Goal: Transaction & Acquisition: Purchase product/service

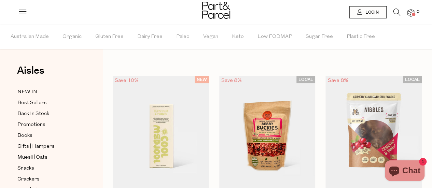
click at [395, 10] on icon at bounding box center [397, 13] width 7 height 8
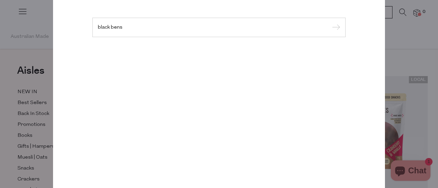
type input "black bens"
click at [330, 23] on input "submit" at bounding box center [335, 28] width 10 height 10
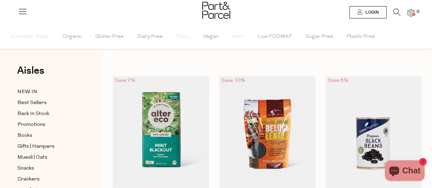
click at [396, 12] on icon at bounding box center [397, 13] width 7 height 8
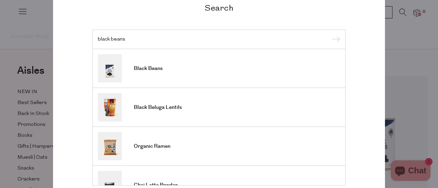
type input "black beans"
click at [330, 35] on input "submit" at bounding box center [335, 40] width 10 height 10
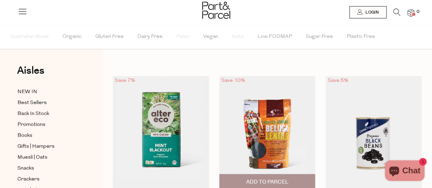
click at [240, 125] on img at bounding box center [267, 133] width 96 height 114
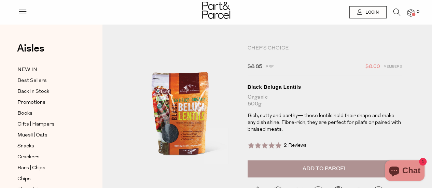
click at [284, 146] on span "2 Reviews" at bounding box center [295, 145] width 23 height 5
click at [175, 104] on div at bounding box center [180, 125] width 114 height 160
click at [396, 10] on icon at bounding box center [397, 13] width 7 height 8
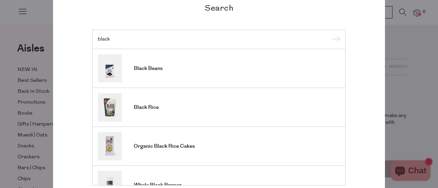
type input "black"
click at [330, 35] on input "submit" at bounding box center [335, 40] width 10 height 10
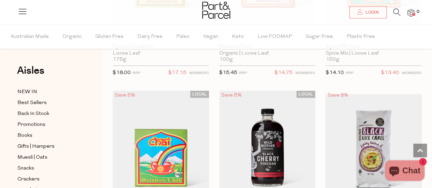
scroll to position [1128, 0]
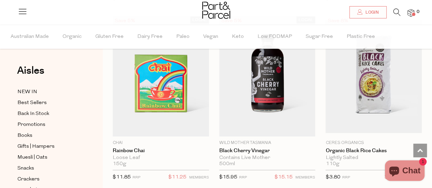
click at [396, 13] on icon at bounding box center [397, 13] width 7 height 8
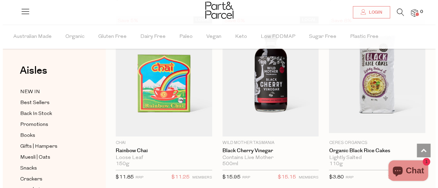
scroll to position [1141, 0]
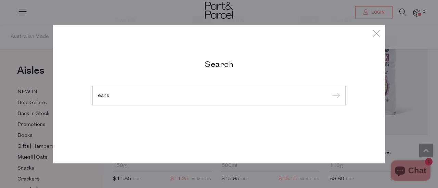
type input "eans"
click at [330, 91] on input "submit" at bounding box center [335, 96] width 10 height 10
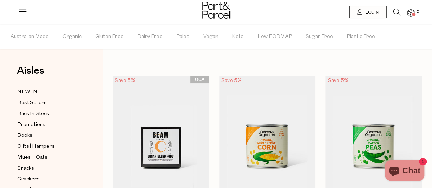
click at [392, 10] on li at bounding box center [394, 14] width 14 height 11
click at [396, 11] on icon at bounding box center [397, 13] width 7 height 8
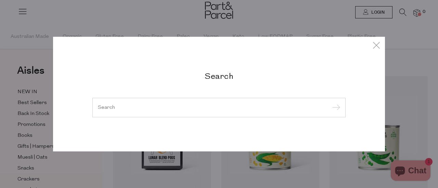
type input "e"
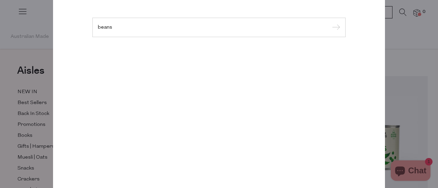
type input "beans"
click at [330, 23] on input "submit" at bounding box center [335, 28] width 10 height 10
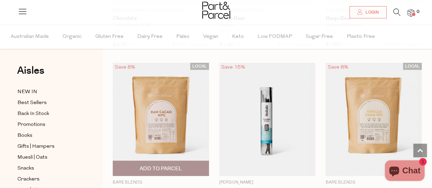
scroll to position [2325, 0]
